Goal: Transaction & Acquisition: Subscribe to service/newsletter

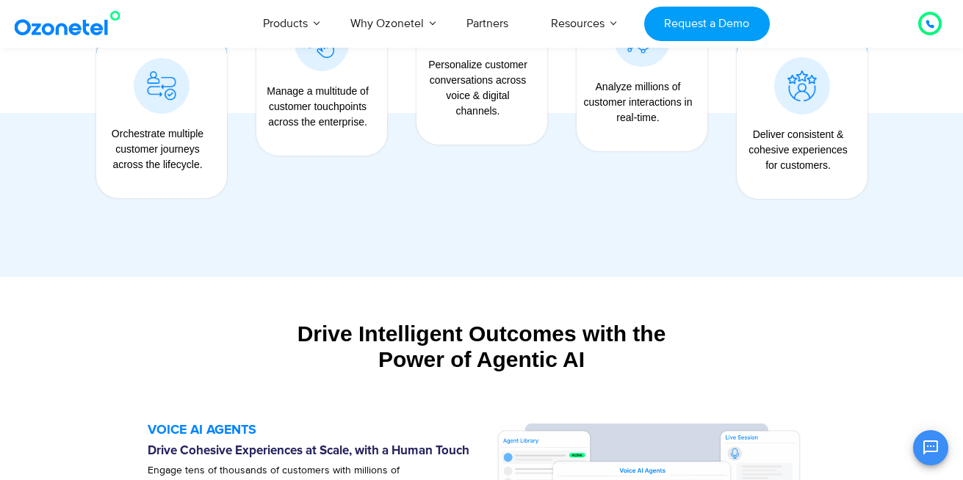
scroll to position [1234, 0]
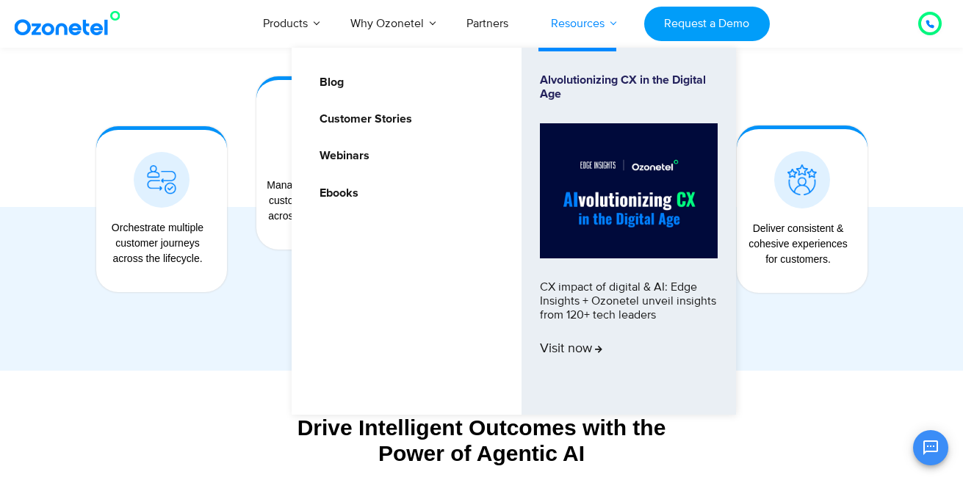
click at [583, 29] on link "Resources" at bounding box center [578, 23] width 96 height 48
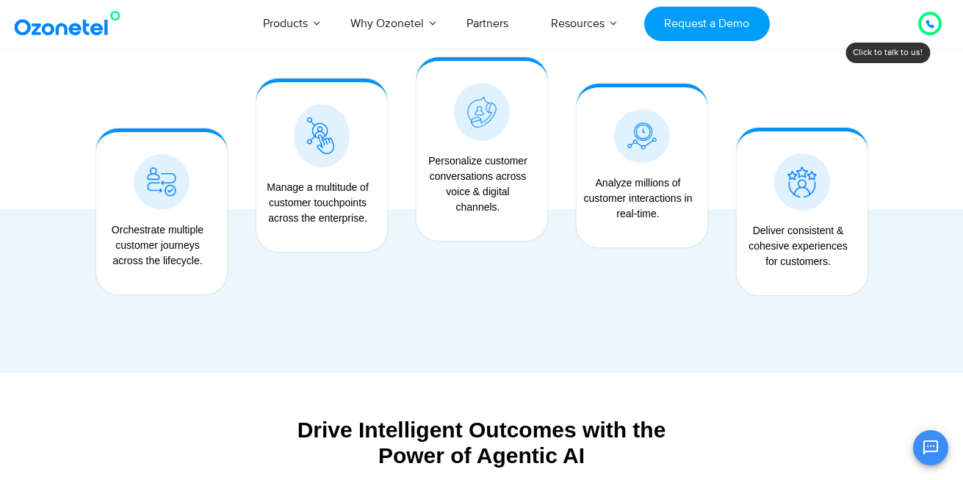
scroll to position [1234, 0]
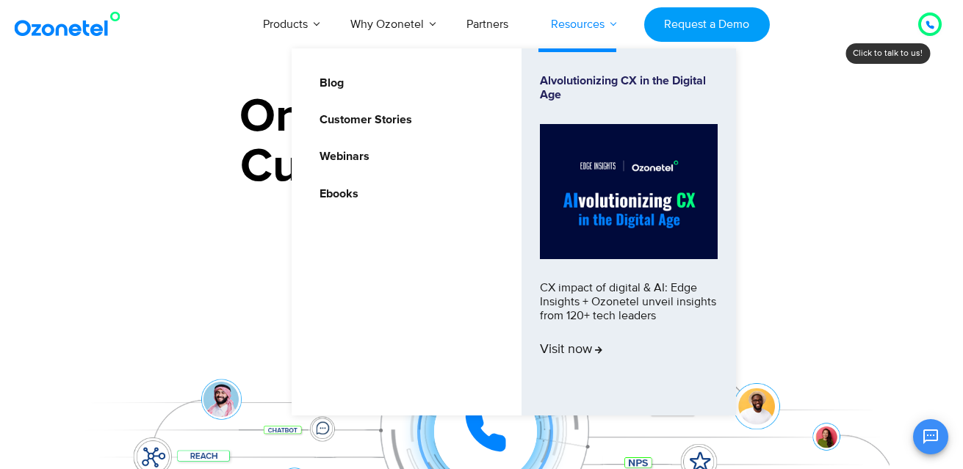
click at [574, 27] on link "Resources" at bounding box center [578, 24] width 96 height 48
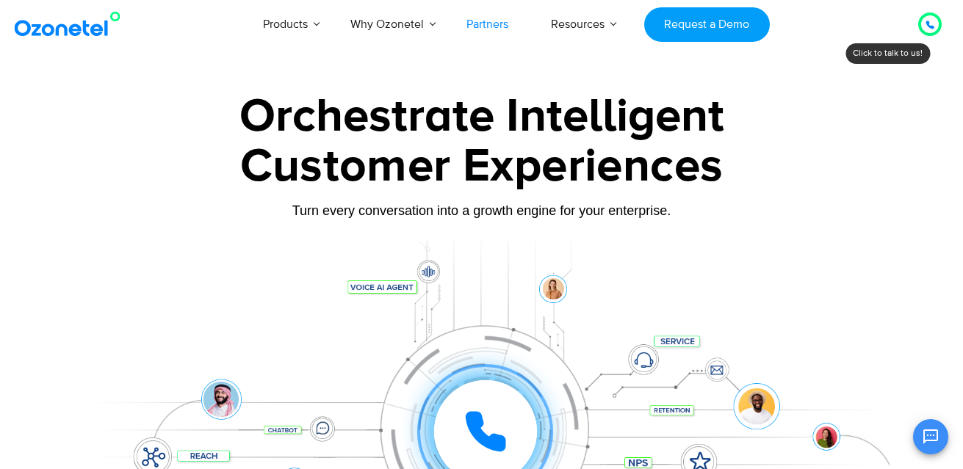
click at [486, 26] on link "Partners" at bounding box center [487, 24] width 84 height 48
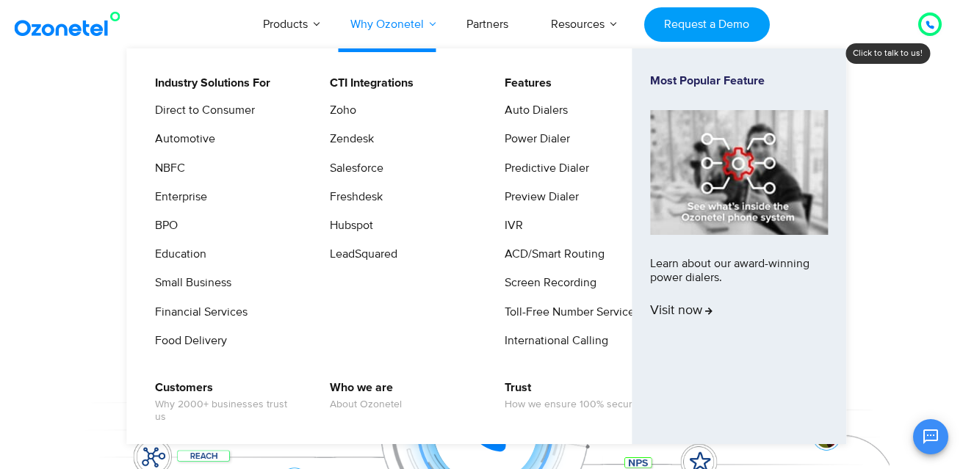
click at [416, 20] on link "Why Ozonetel" at bounding box center [387, 24] width 116 height 48
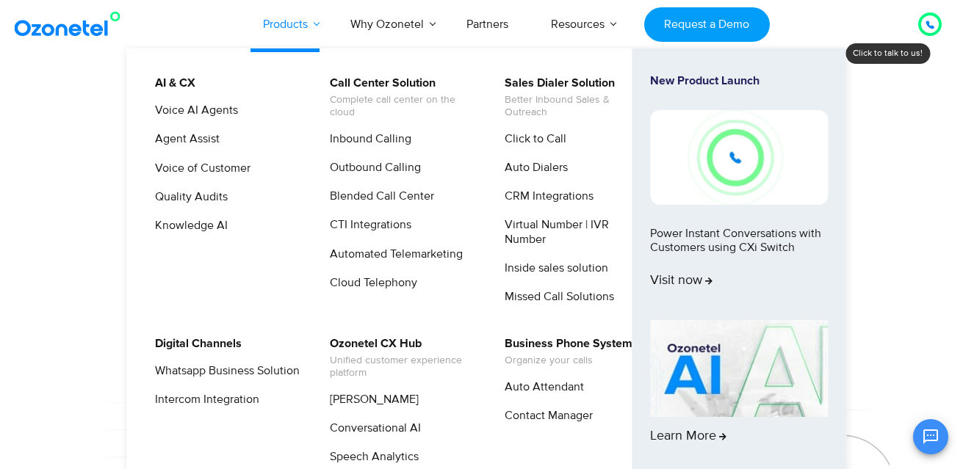
click at [305, 15] on link "Products" at bounding box center [285, 24] width 87 height 48
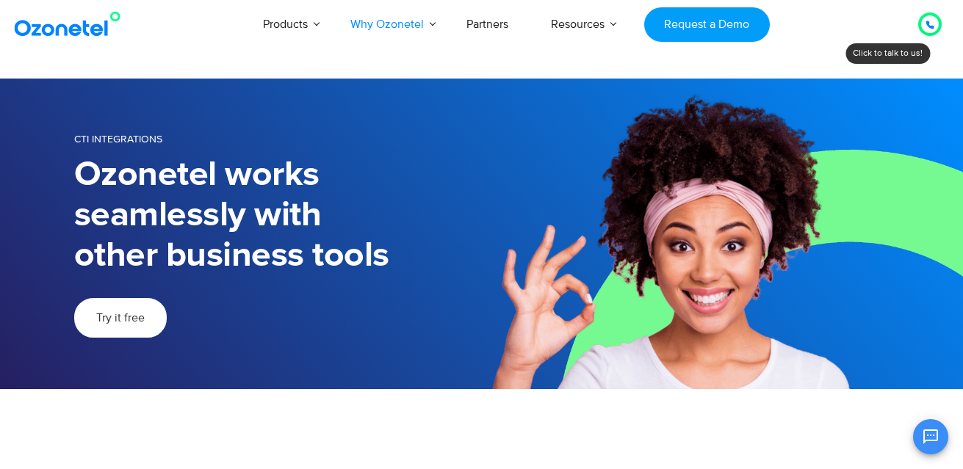
click at [127, 324] on span "Try it free" at bounding box center [120, 318] width 48 height 12
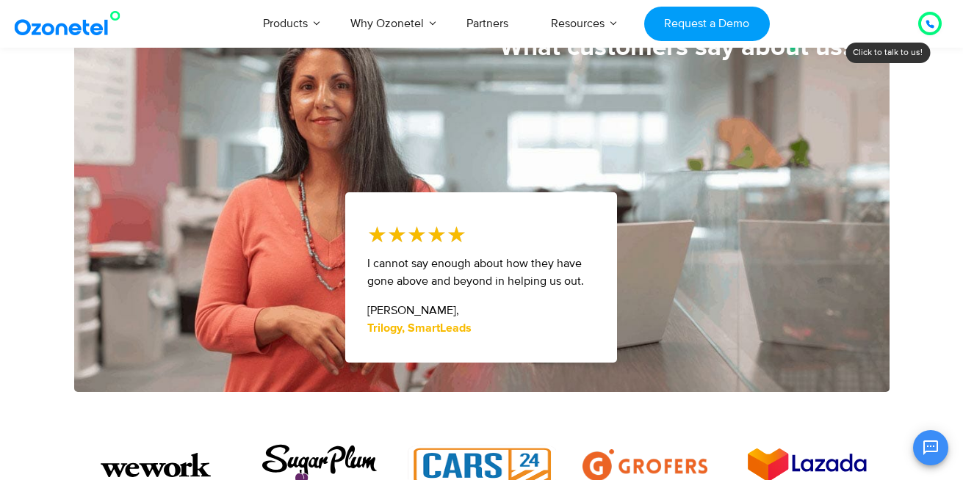
scroll to position [617, 0]
